Goal: Use online tool/utility: Utilize a website feature to perform a specific function

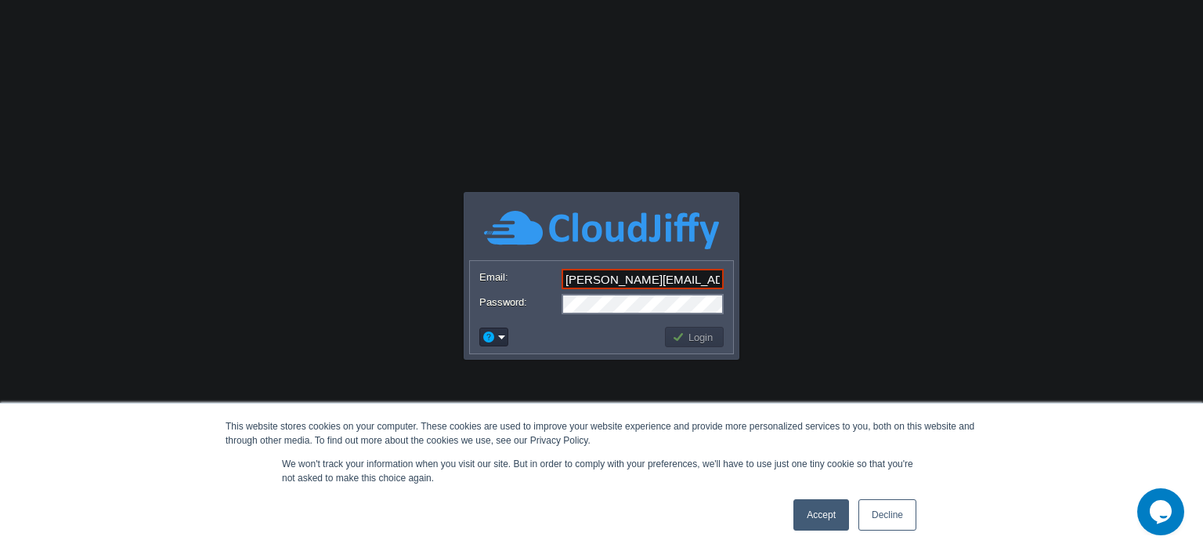
type input "[PERSON_NAME][EMAIL_ADDRESS][DOMAIN_NAME]"
click at [678, 334] on button "Login" at bounding box center [694, 337] width 45 height 14
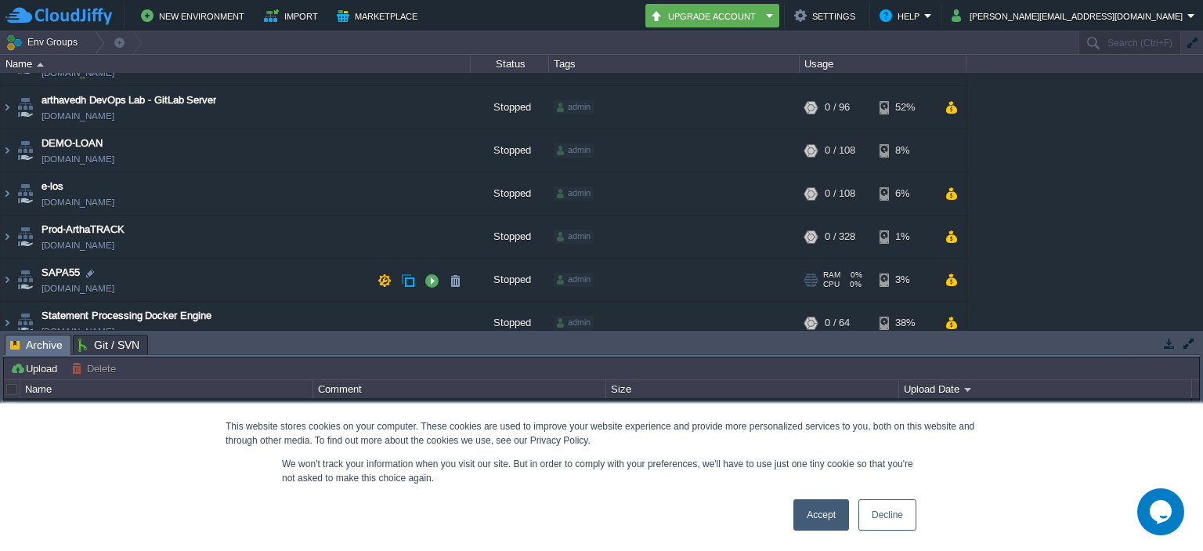
scroll to position [172, 0]
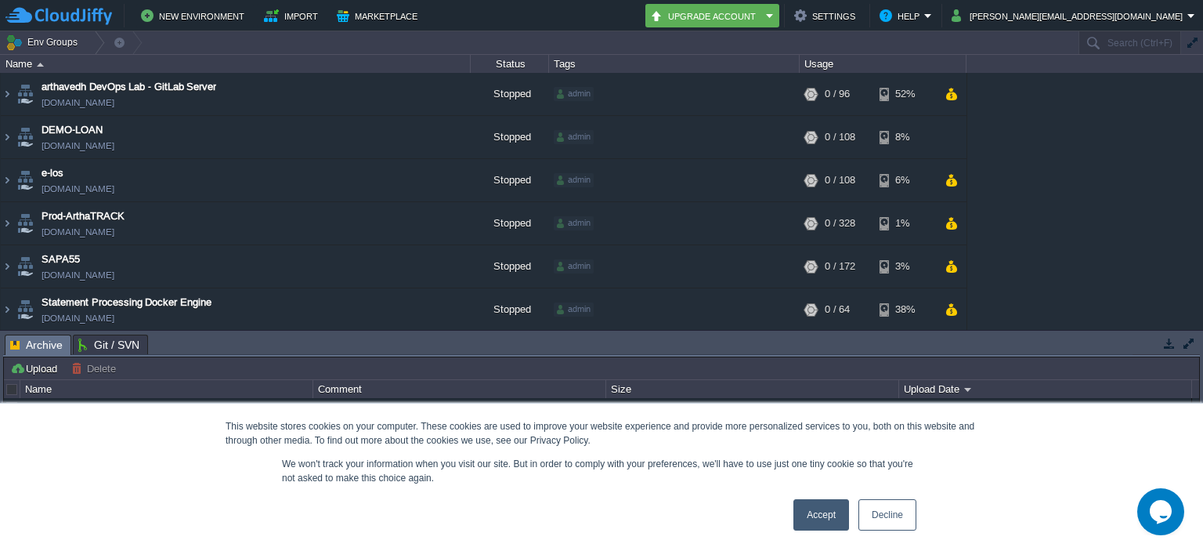
click at [823, 512] on link "Accept" at bounding box center [822, 514] width 56 height 31
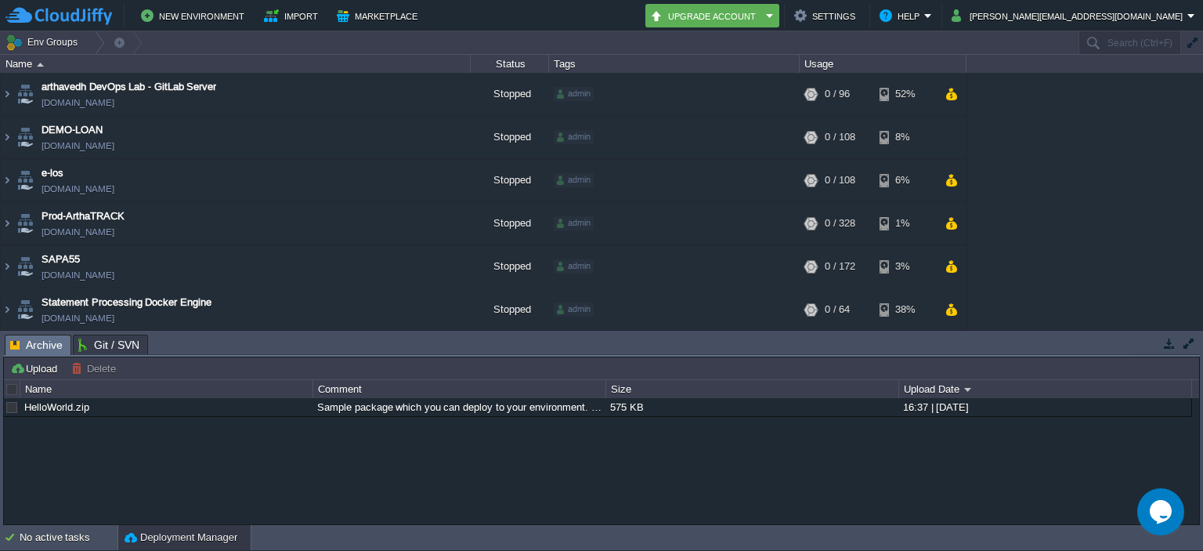
scroll to position [0, 0]
click at [1187, 341] on button "button" at bounding box center [1189, 343] width 14 height 14
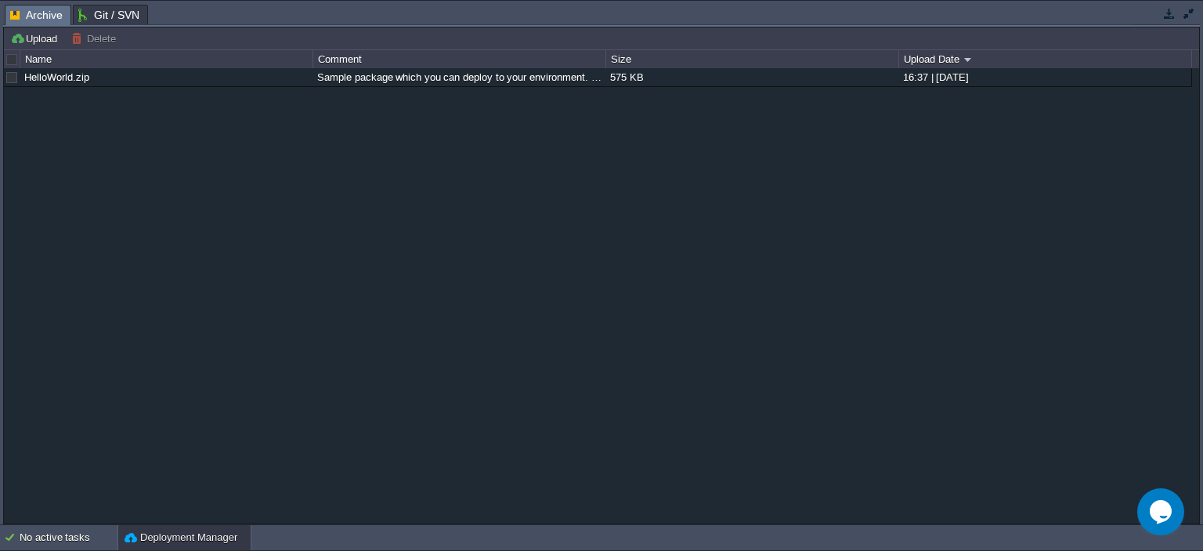
click at [1188, 9] on button "button" at bounding box center [1189, 13] width 14 height 14
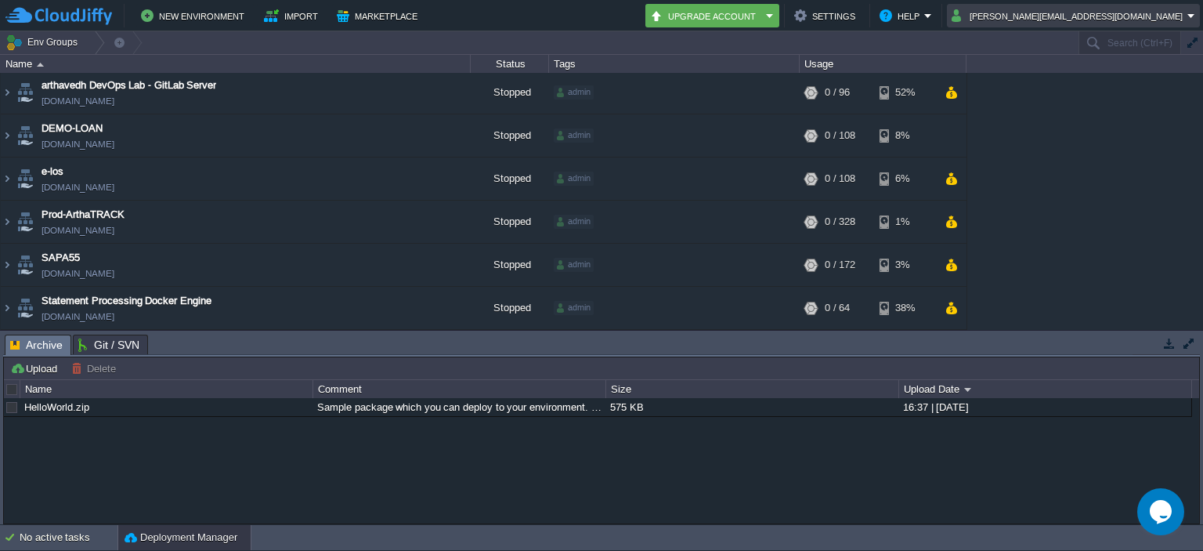
scroll to position [166, 0]
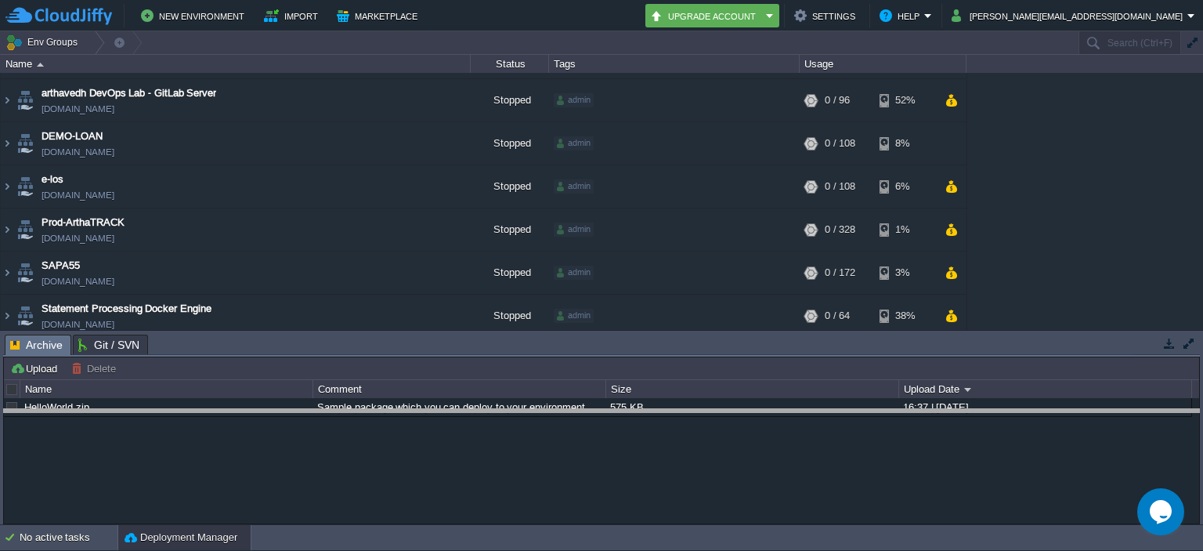
drag, startPoint x: 602, startPoint y: 354, endPoint x: 605, endPoint y: 425, distance: 71.4
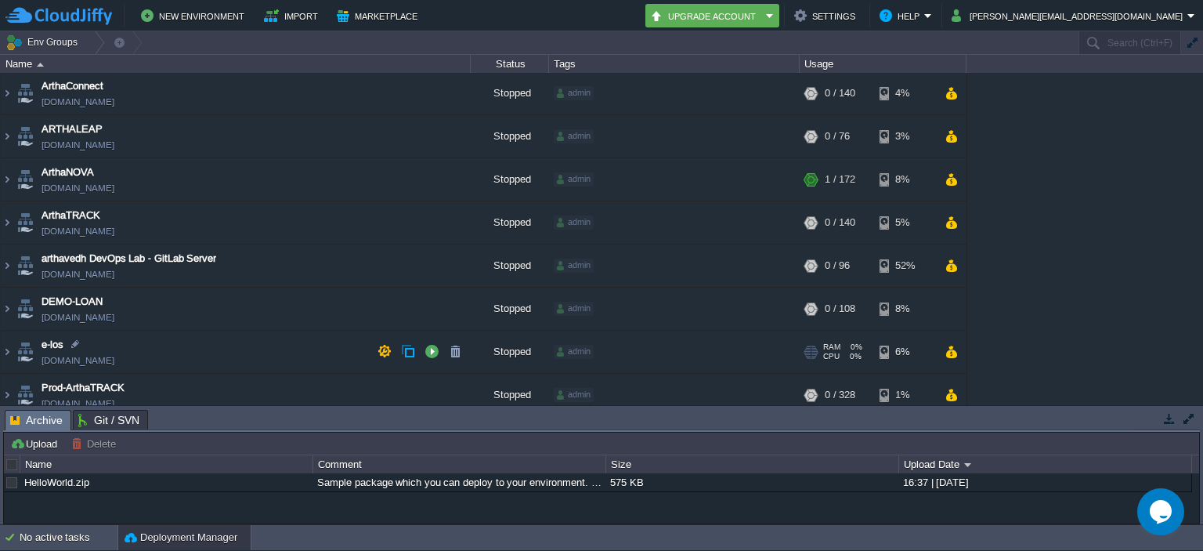
scroll to position [0, 0]
click at [31, 43] on button "Env Groups" at bounding box center [44, 42] width 78 height 22
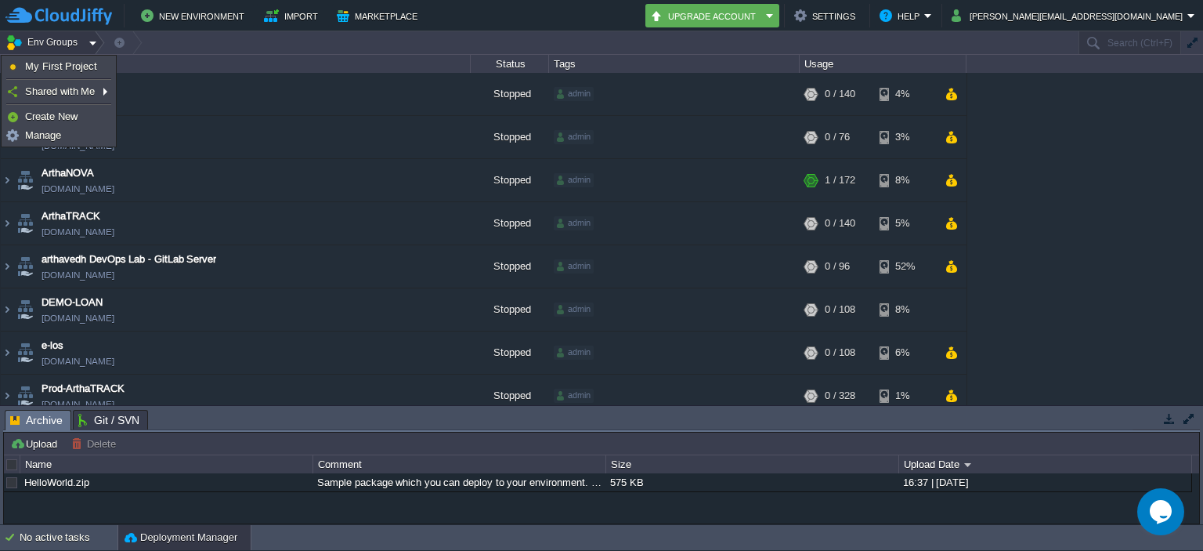
click at [186, 46] on td "Env Groups" at bounding box center [538, 42] width 1077 height 23
click at [24, 62] on div "Name" at bounding box center [236, 64] width 468 height 18
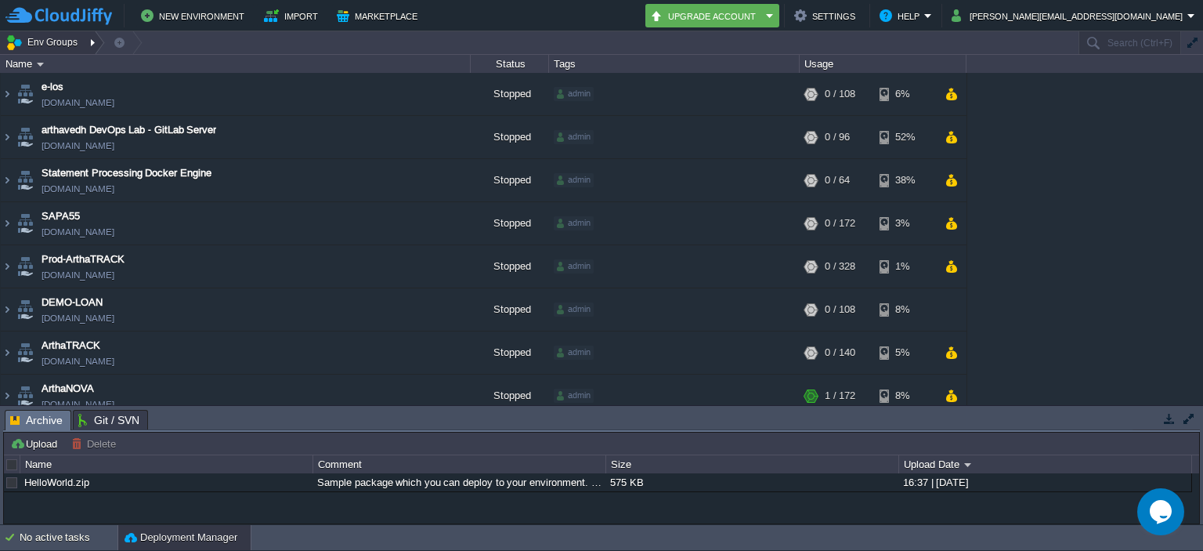
click at [34, 45] on button "Env Groups" at bounding box center [44, 42] width 78 height 22
click at [548, 12] on td "New Environment Import Marketplace" at bounding box center [318, 16] width 627 height 24
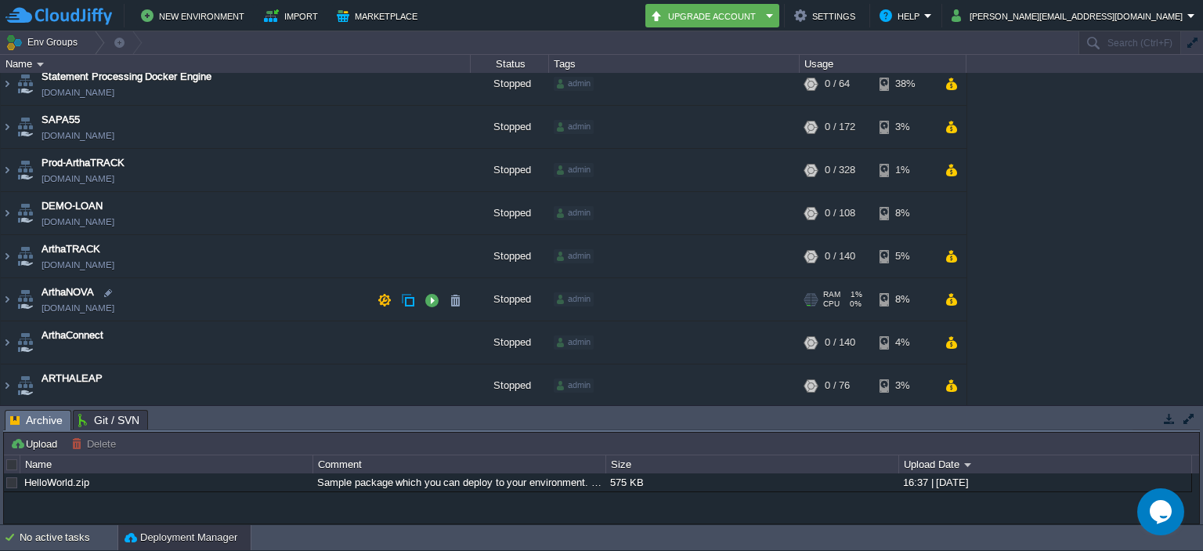
scroll to position [97, 0]
click at [428, 297] on button "button" at bounding box center [432, 298] width 14 height 14
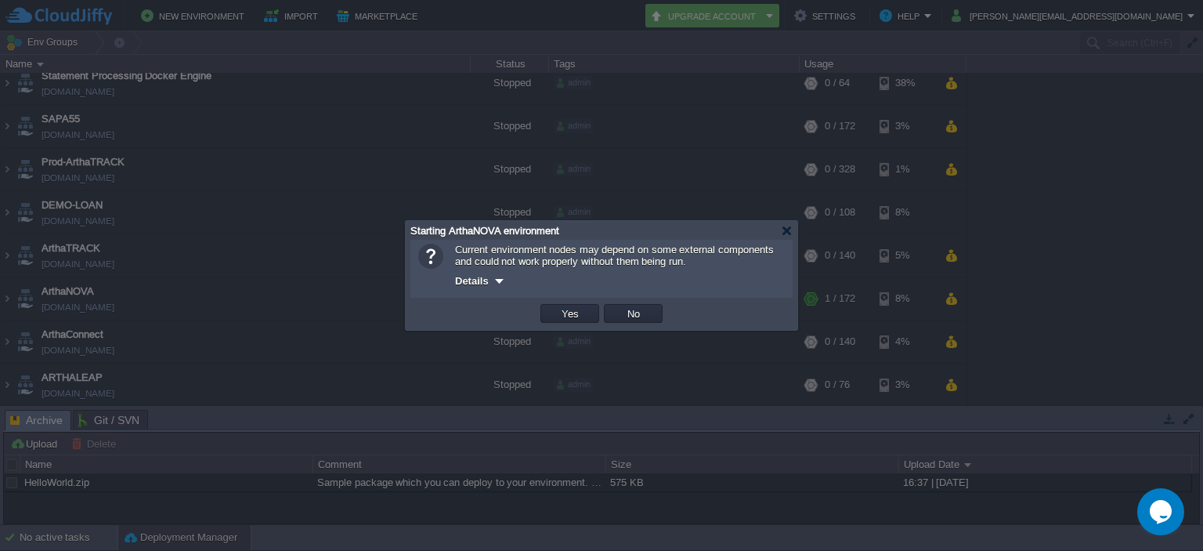
click at [476, 284] on span "Details" at bounding box center [472, 281] width 34 height 12
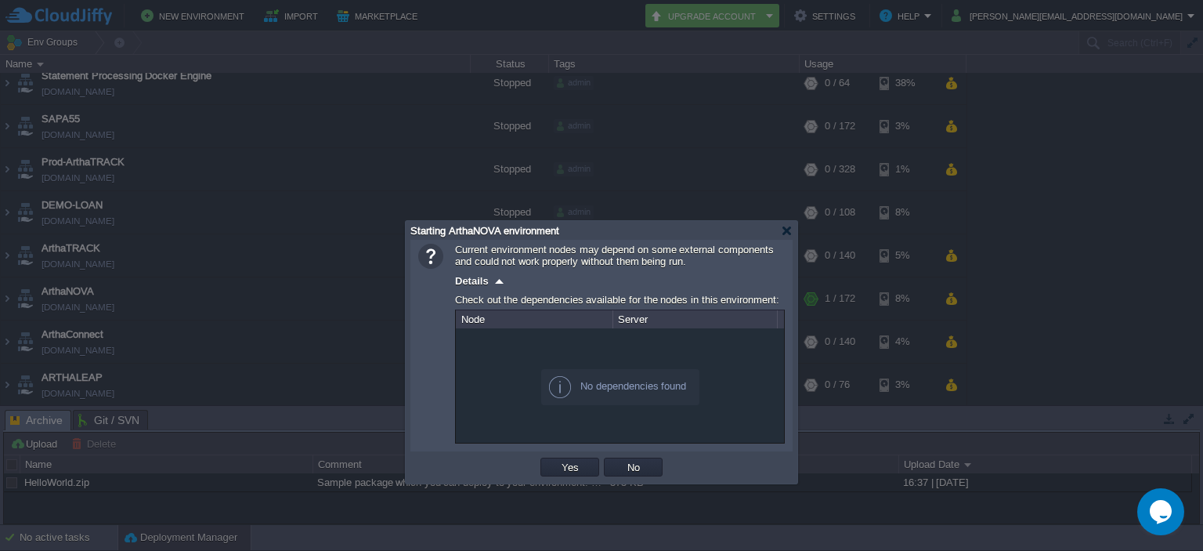
click at [476, 284] on span "Details" at bounding box center [472, 281] width 34 height 12
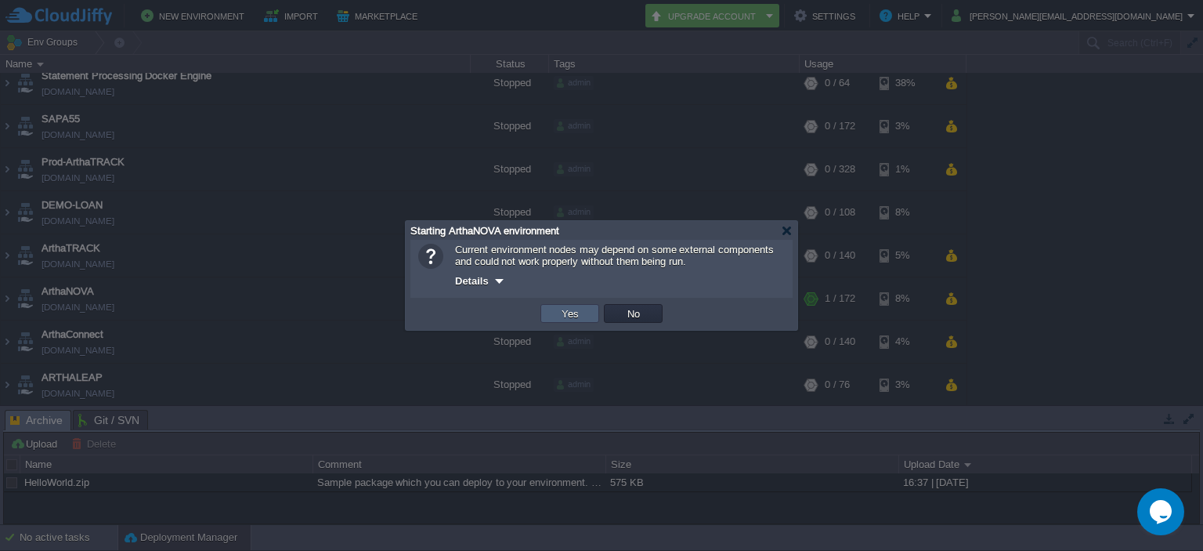
click at [564, 313] on button "Yes" at bounding box center [570, 313] width 27 height 14
